Goal: Check status

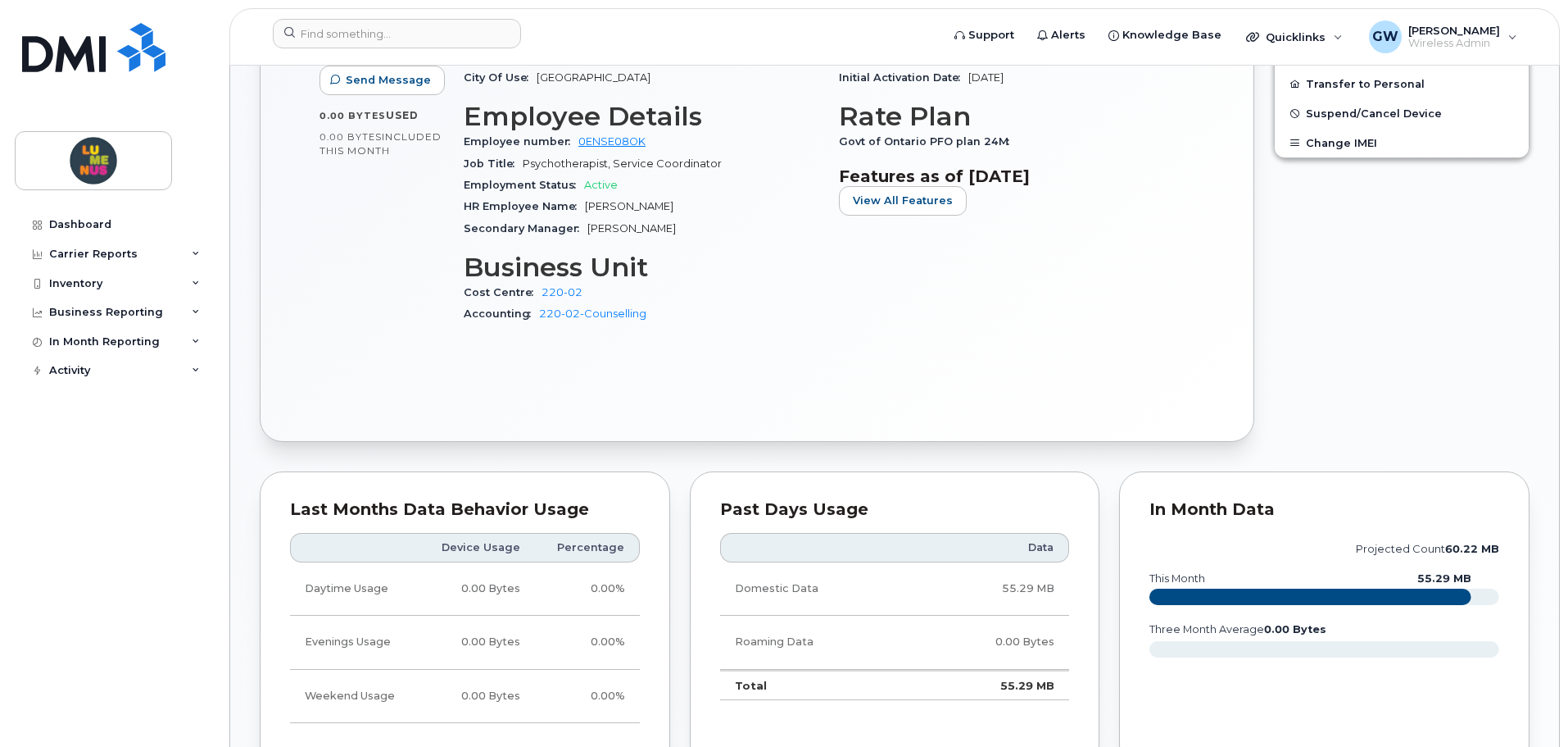
scroll to position [410, 0]
